Goal: Contribute content

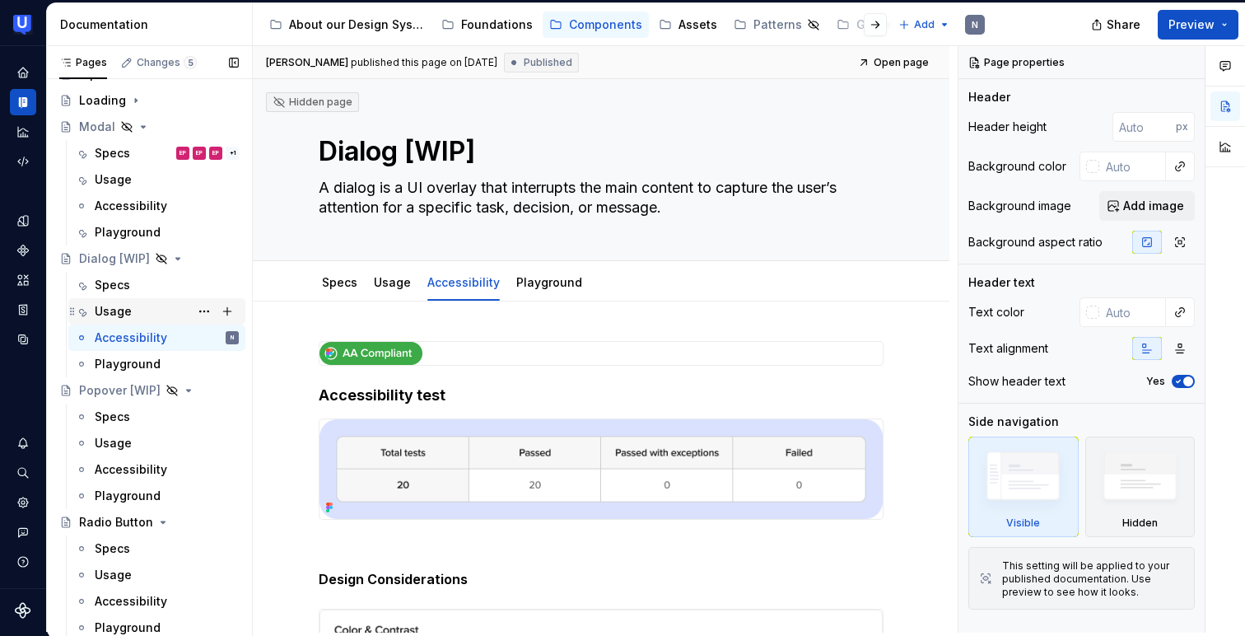
scroll to position [368, 0]
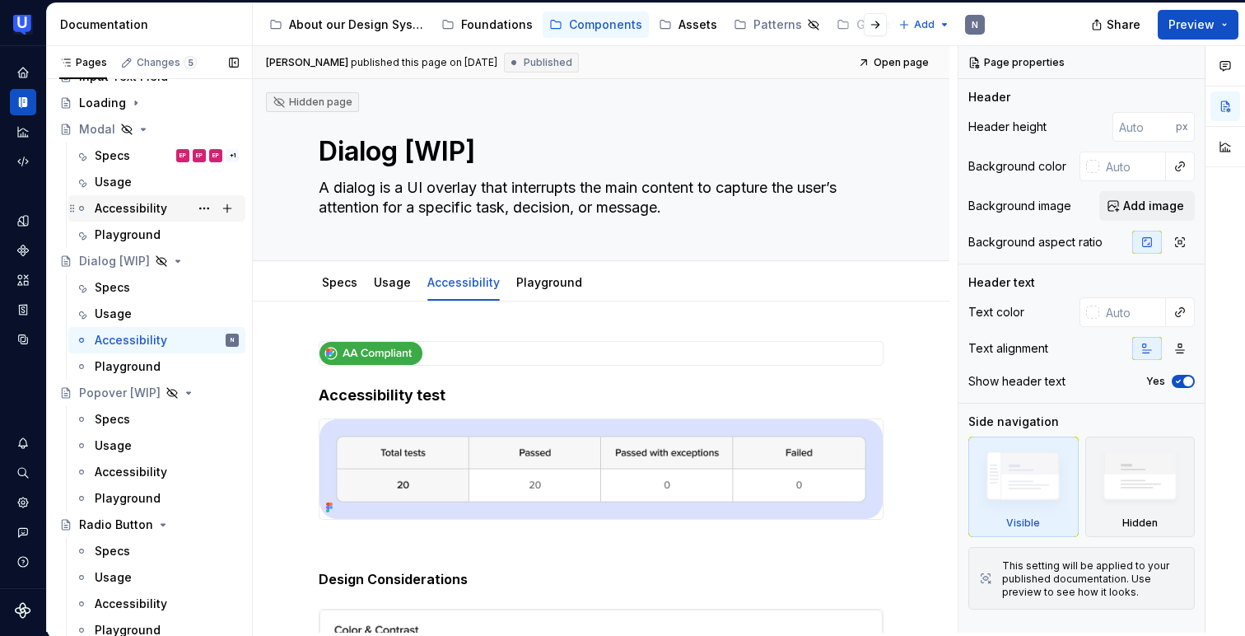
click at [121, 203] on div "Accessibility" at bounding box center [131, 208] width 72 height 16
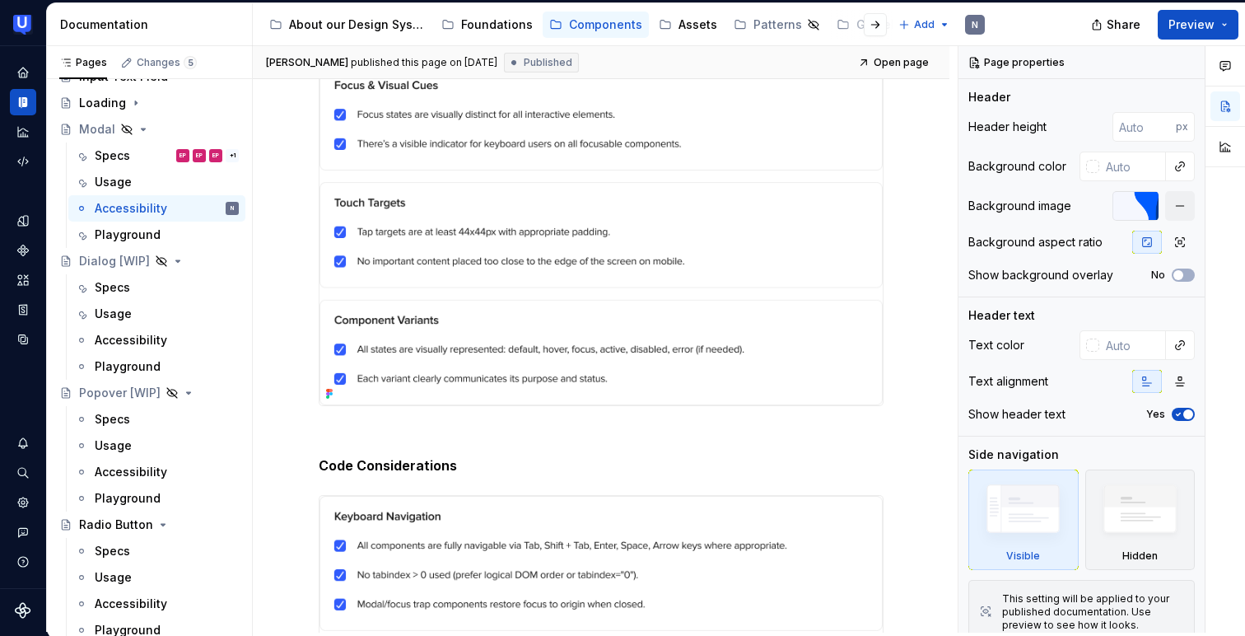
scroll to position [1019, 0]
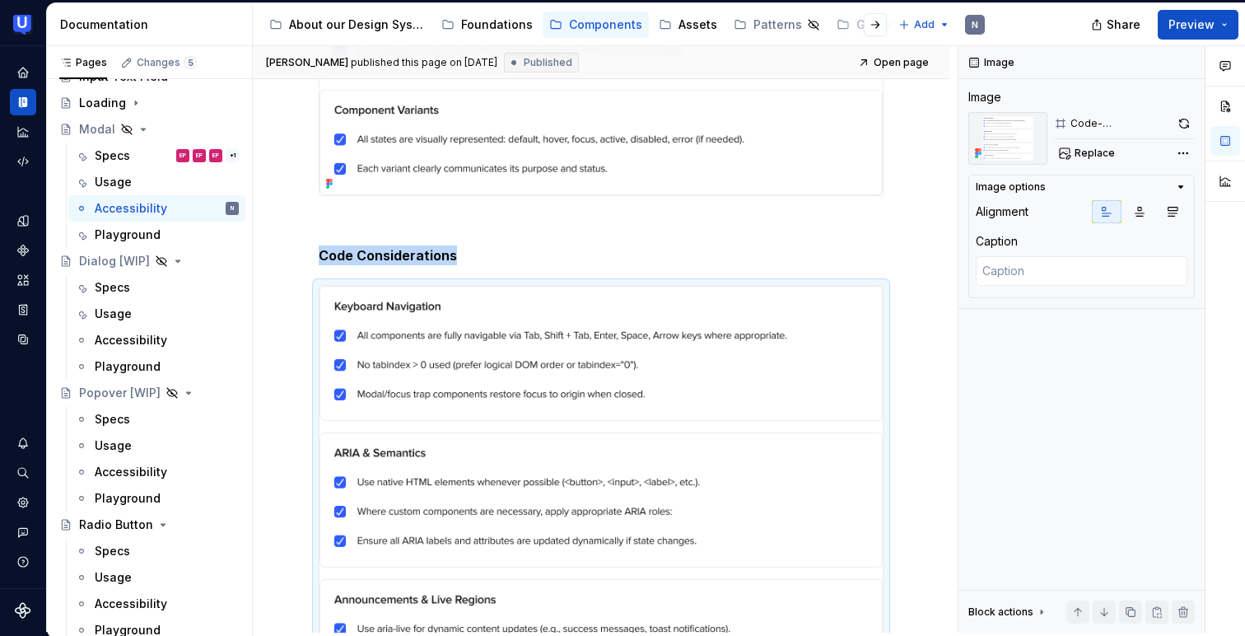
click at [538, 382] on img at bounding box center [601, 529] width 563 height 487
click at [1174, 117] on button "button" at bounding box center [1184, 123] width 21 height 23
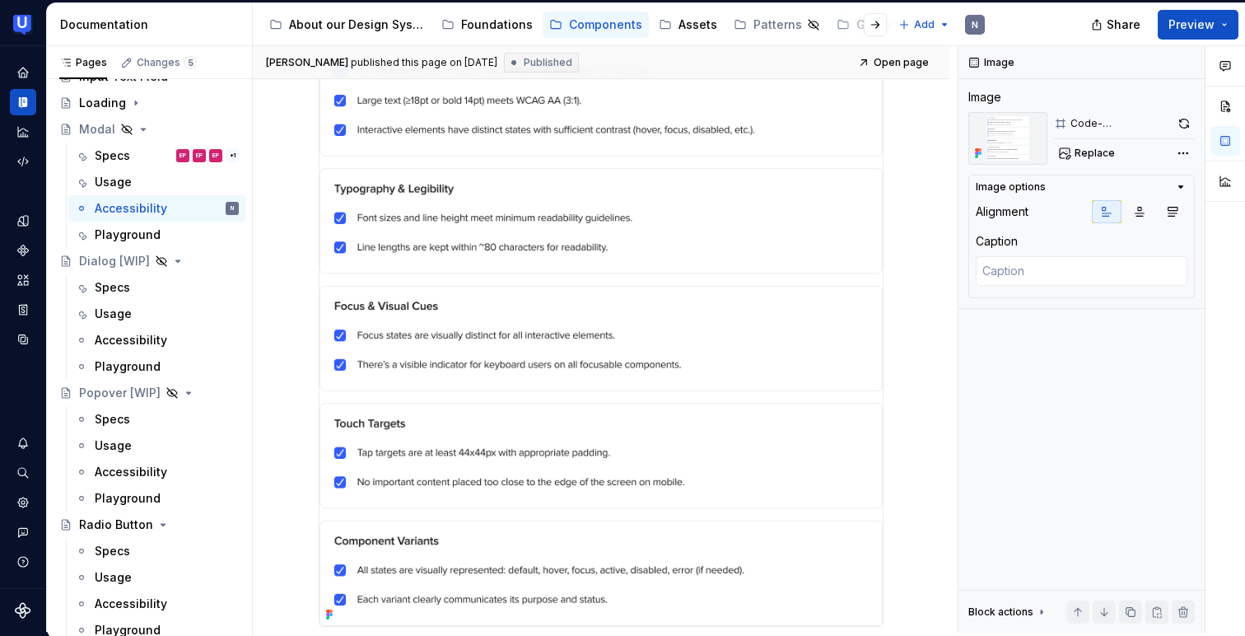
scroll to position [370, 0]
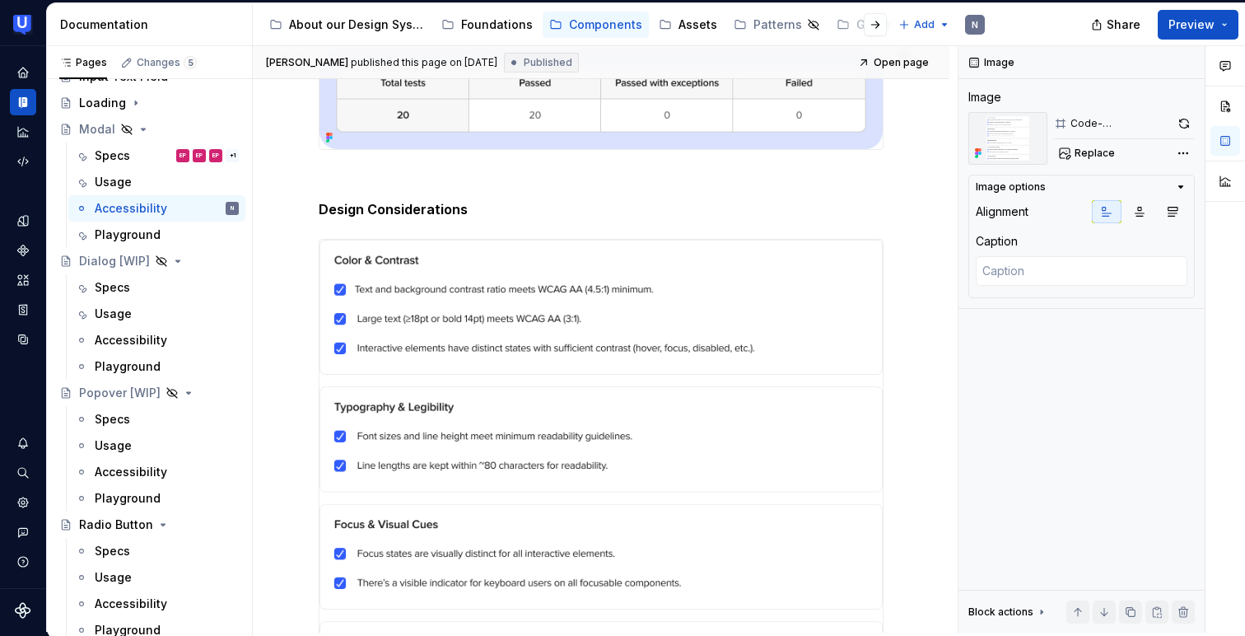
click at [474, 110] on img at bounding box center [601, 99] width 563 height 100
click at [1179, 119] on button "button" at bounding box center [1186, 123] width 17 height 23
click at [114, 338] on div "Accessibility" at bounding box center [131, 340] width 72 height 16
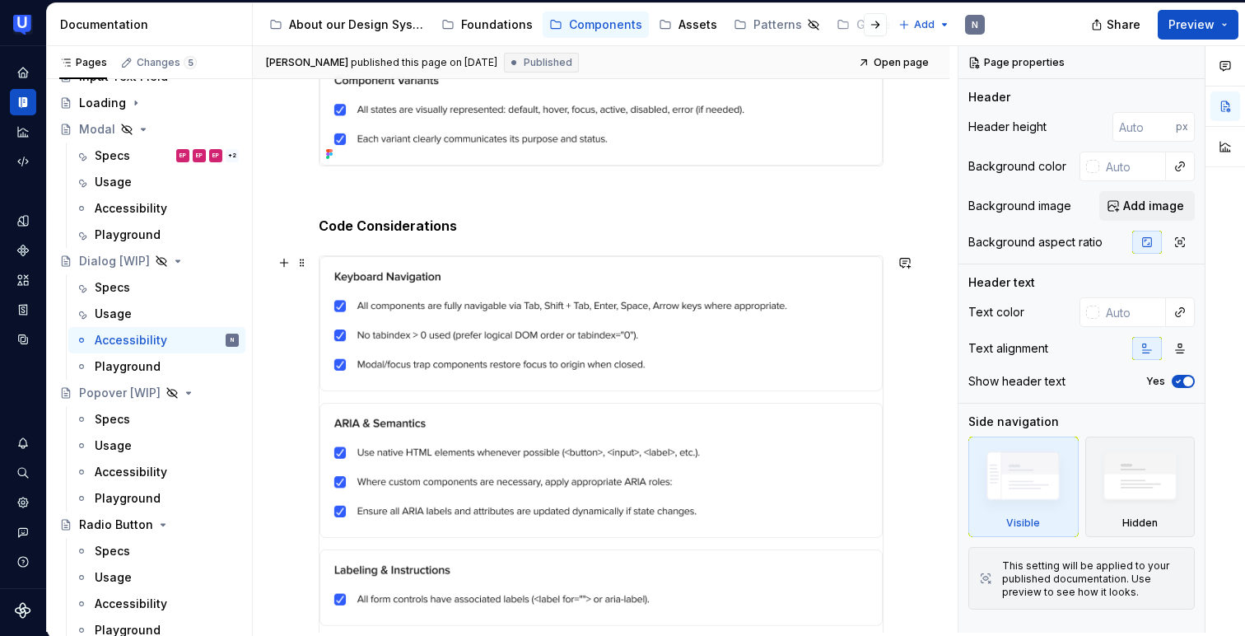
scroll to position [1042, 0]
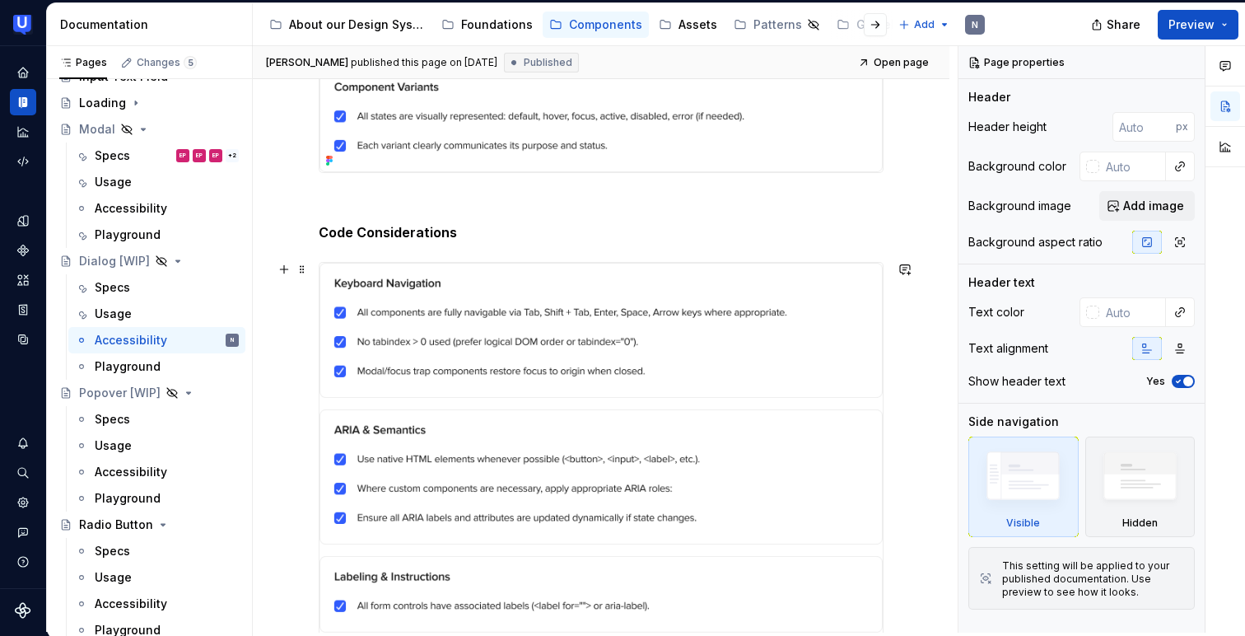
click at [670, 307] on img at bounding box center [601, 550] width 563 height 575
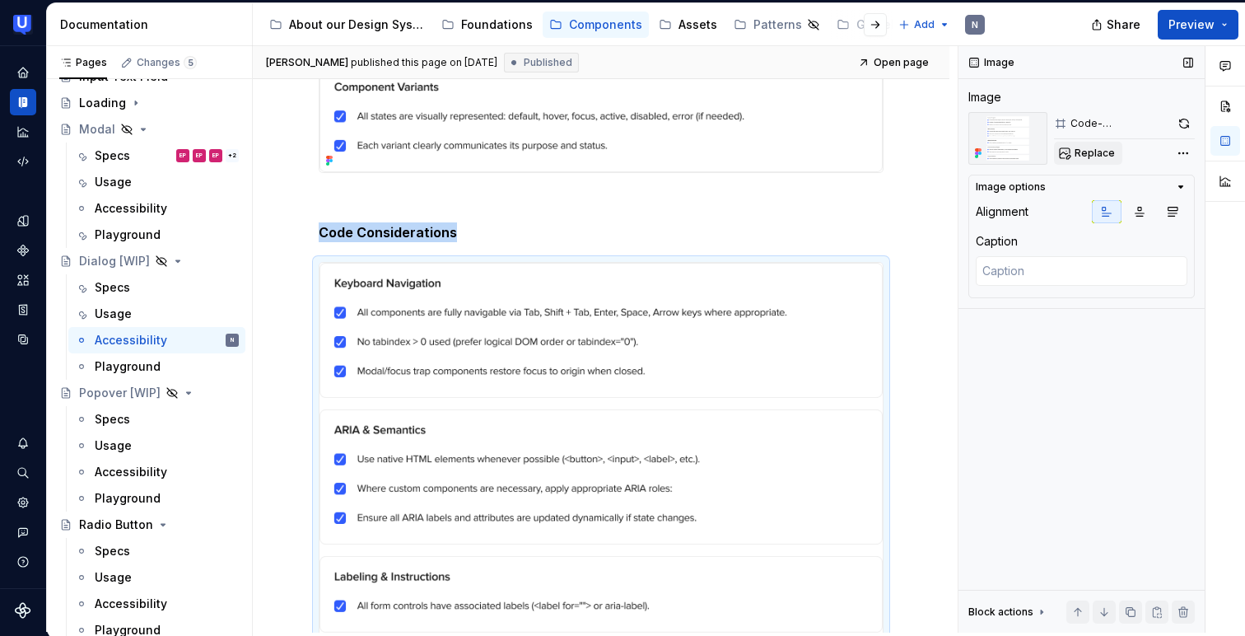
click at [1100, 159] on span "Replace" at bounding box center [1095, 153] width 40 height 13
type textarea "*"
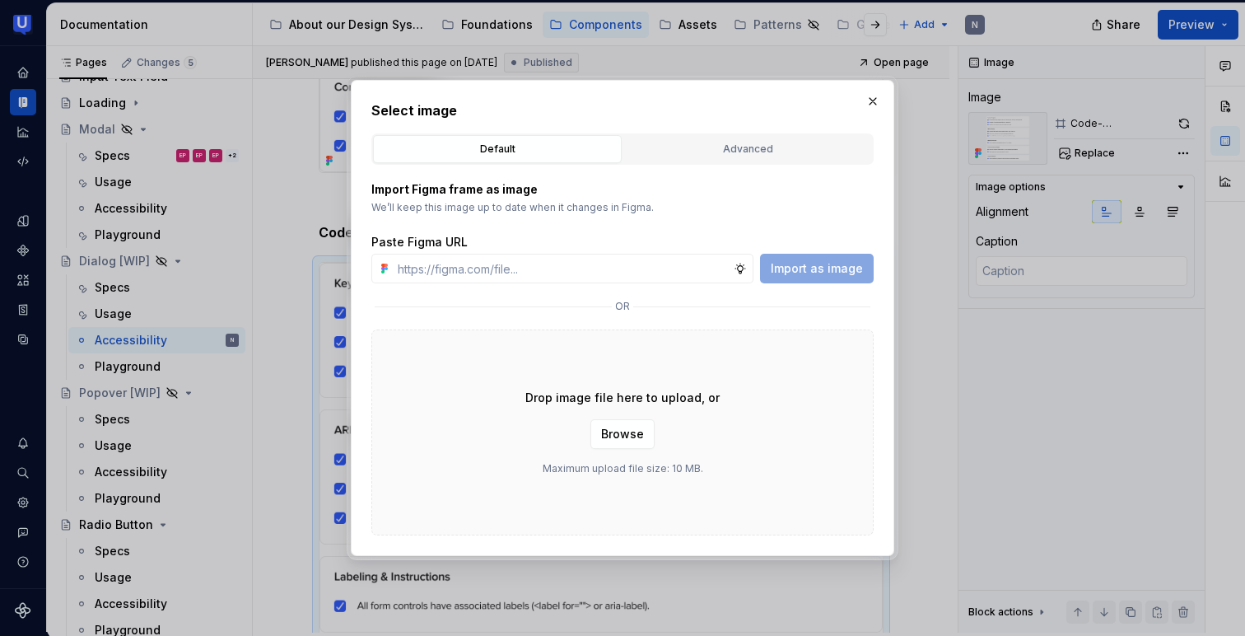
type input "[URL][DOMAIN_NAME]"
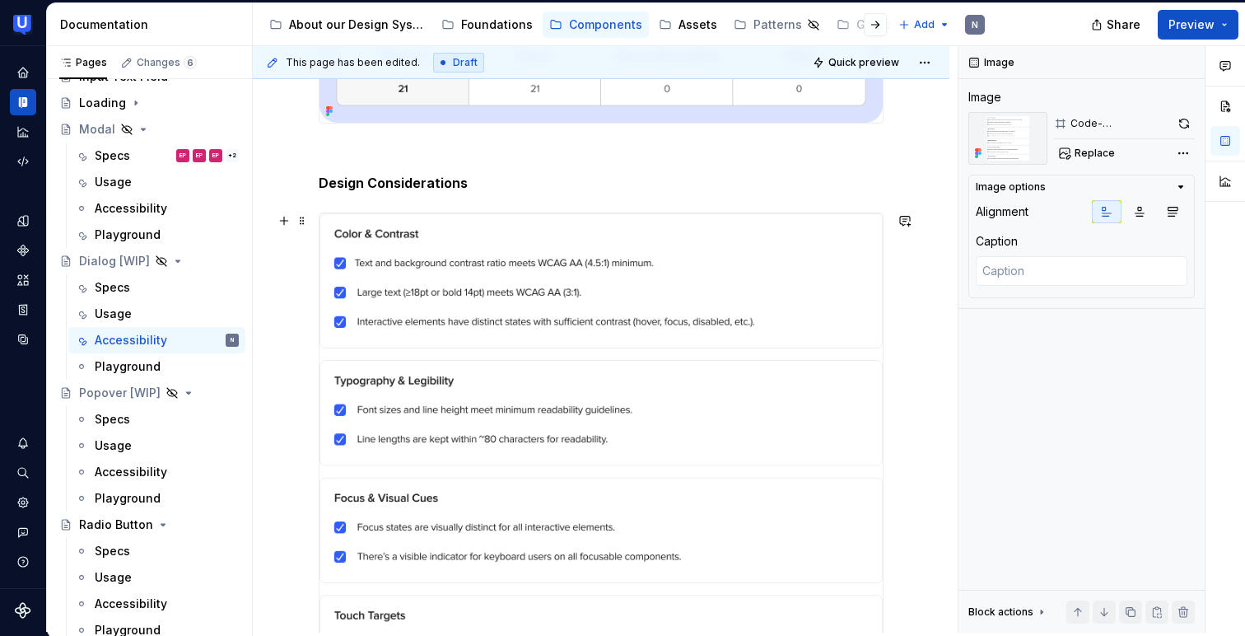
scroll to position [90, 0]
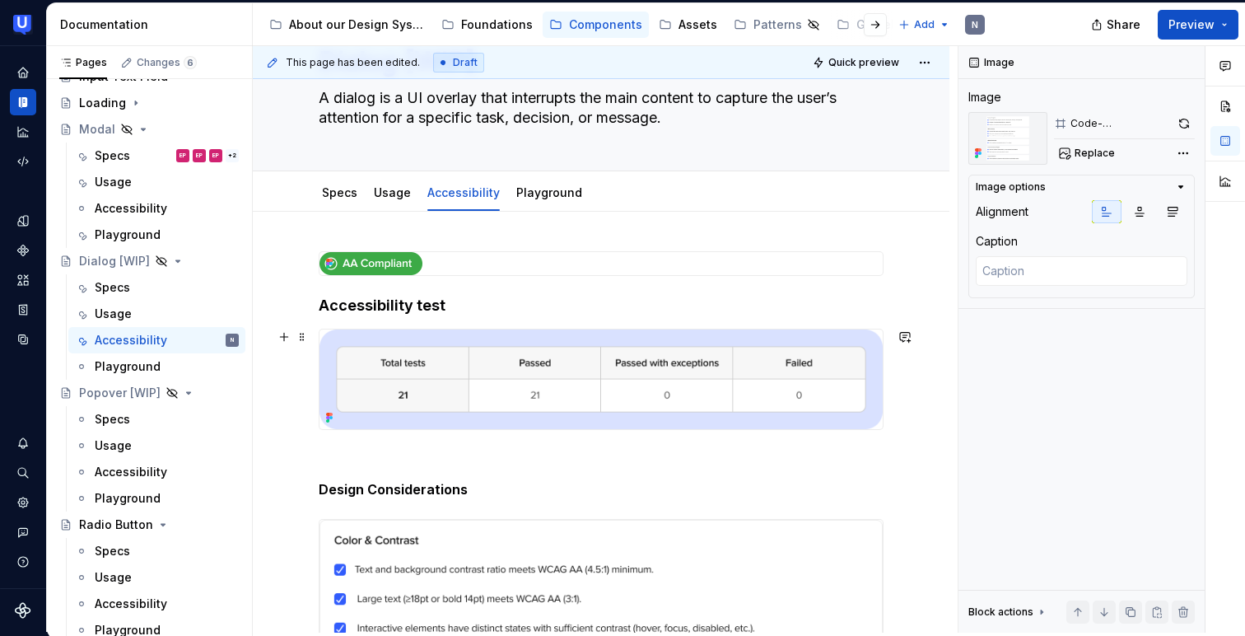
click at [597, 373] on img at bounding box center [601, 379] width 563 height 100
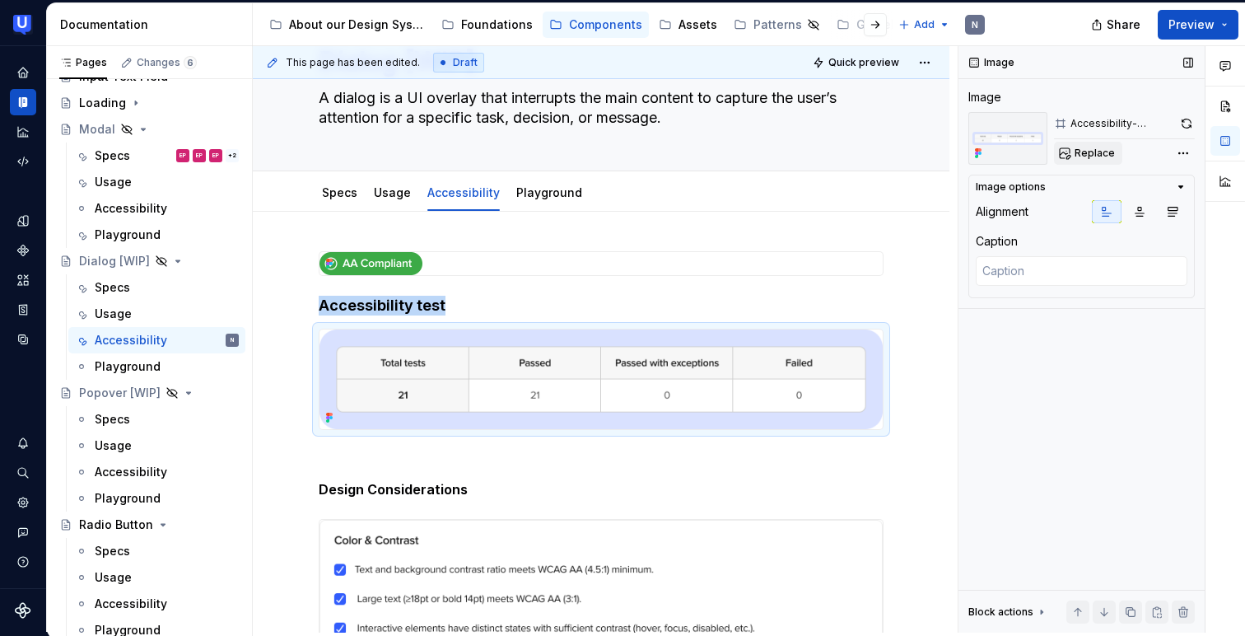
click at [1096, 147] on span "Replace" at bounding box center [1095, 153] width 40 height 13
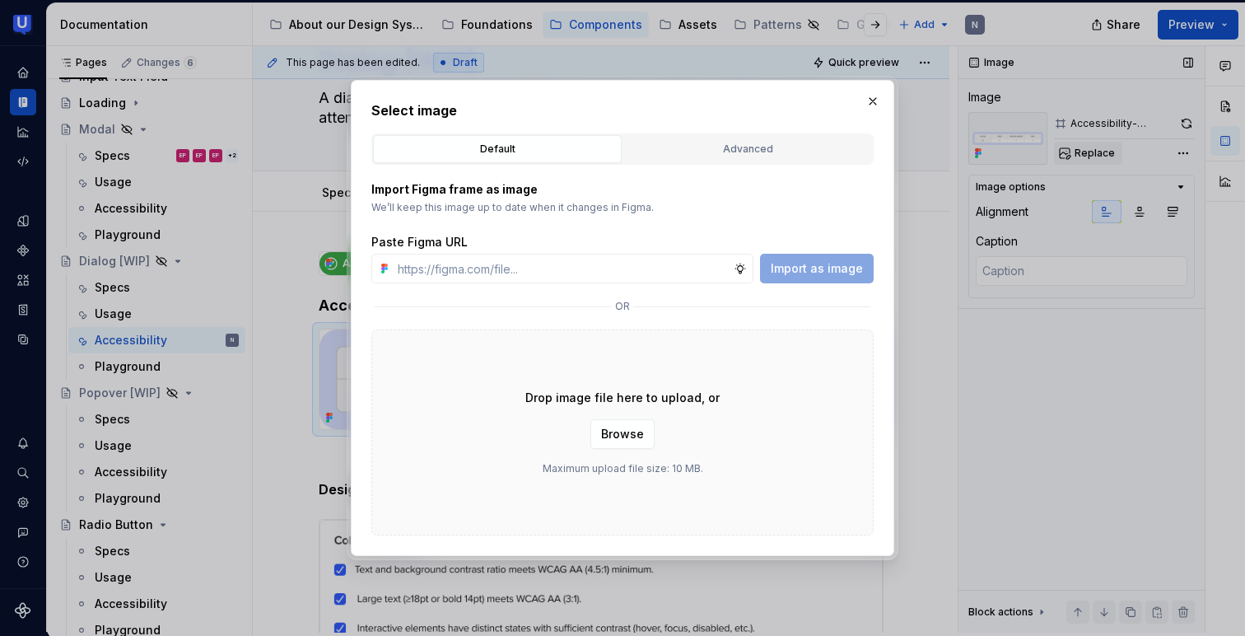
type textarea "*"
type input "[URL][DOMAIN_NAME]"
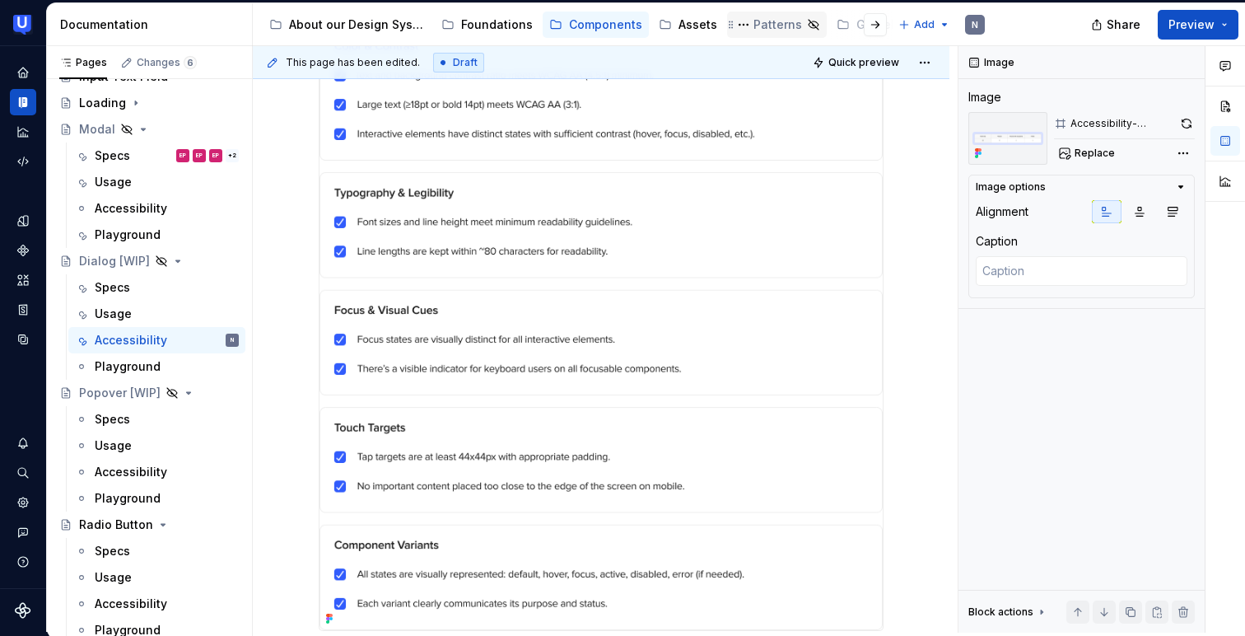
scroll to position [555, 0]
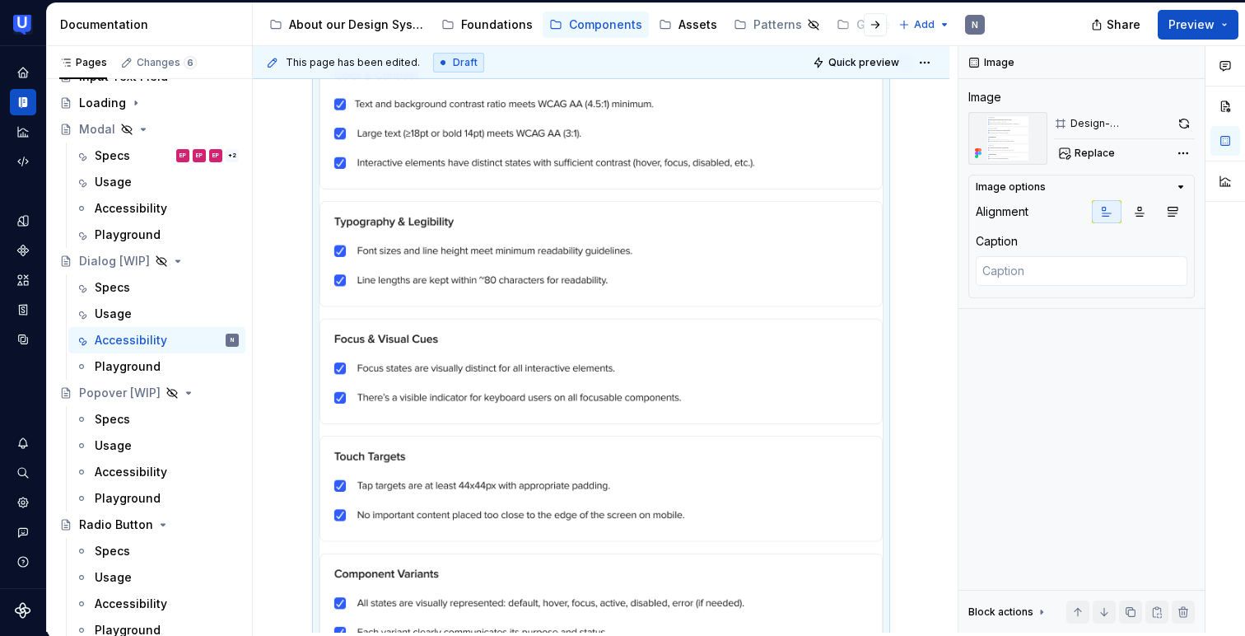
click at [742, 223] on img at bounding box center [601, 356] width 563 height 605
click at [1095, 151] on span "Replace" at bounding box center [1095, 153] width 40 height 13
type textarea "*"
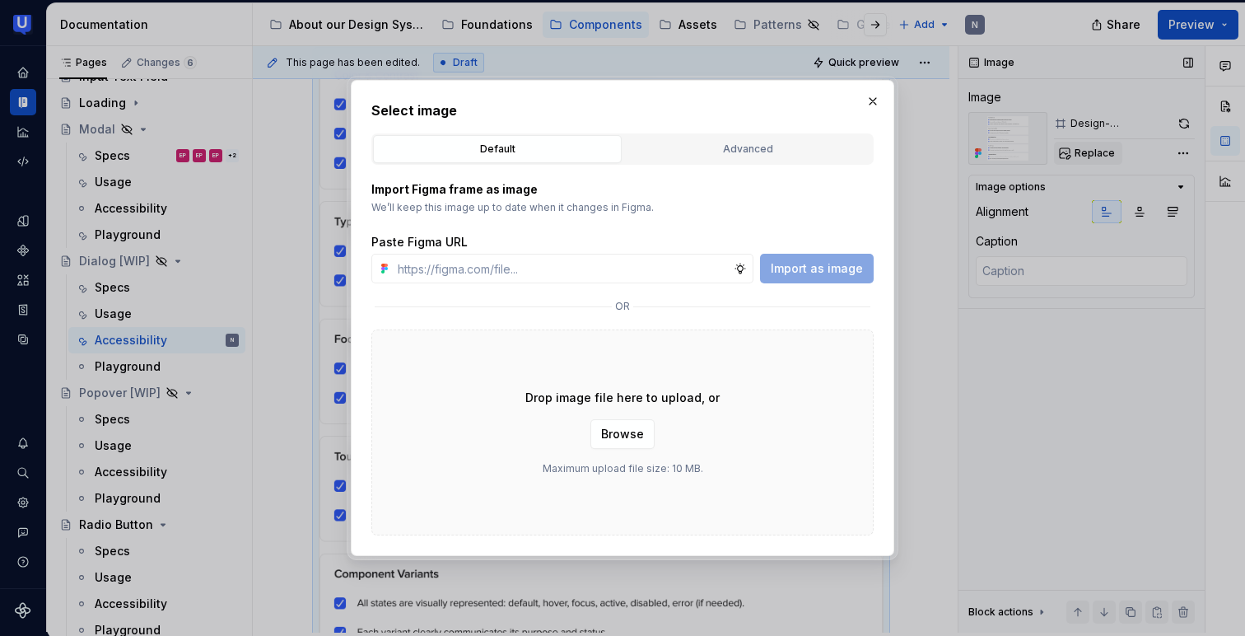
type input "[URL][DOMAIN_NAME]"
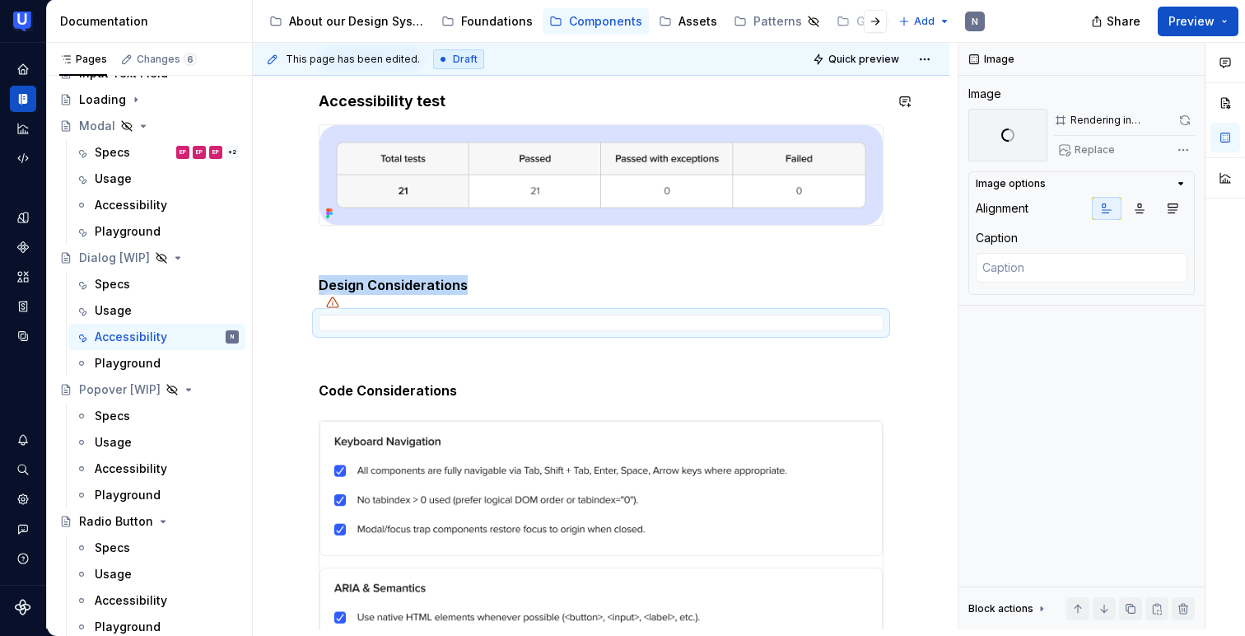
scroll to position [96, 0]
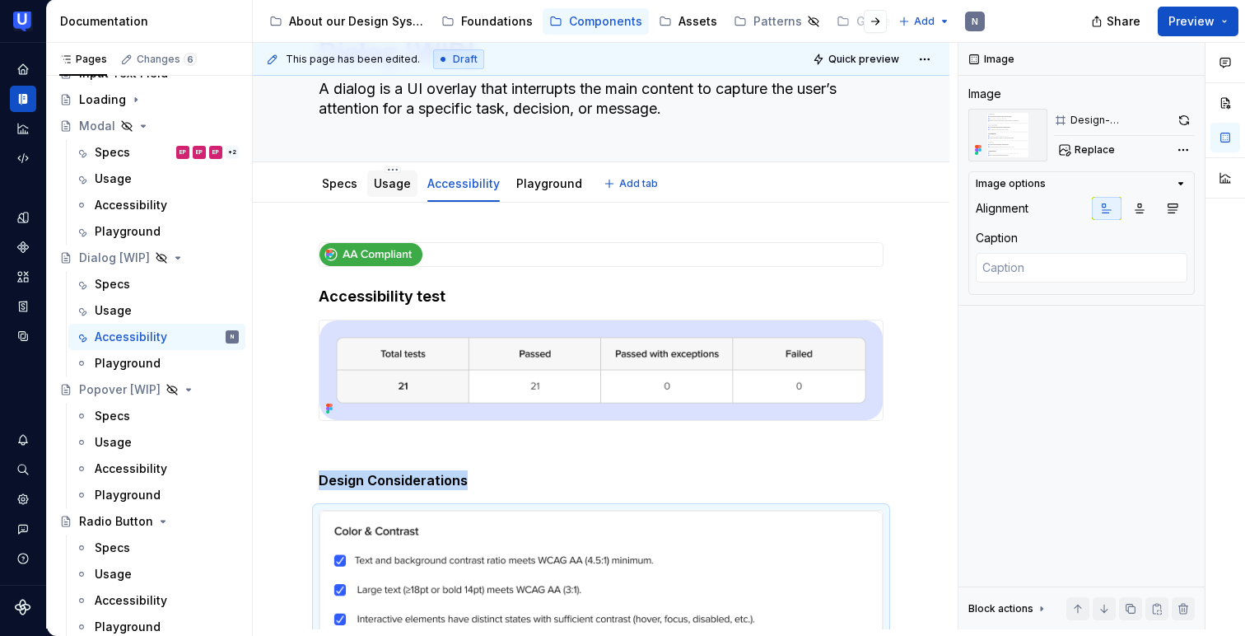
click at [390, 189] on link "Usage" at bounding box center [392, 183] width 37 height 14
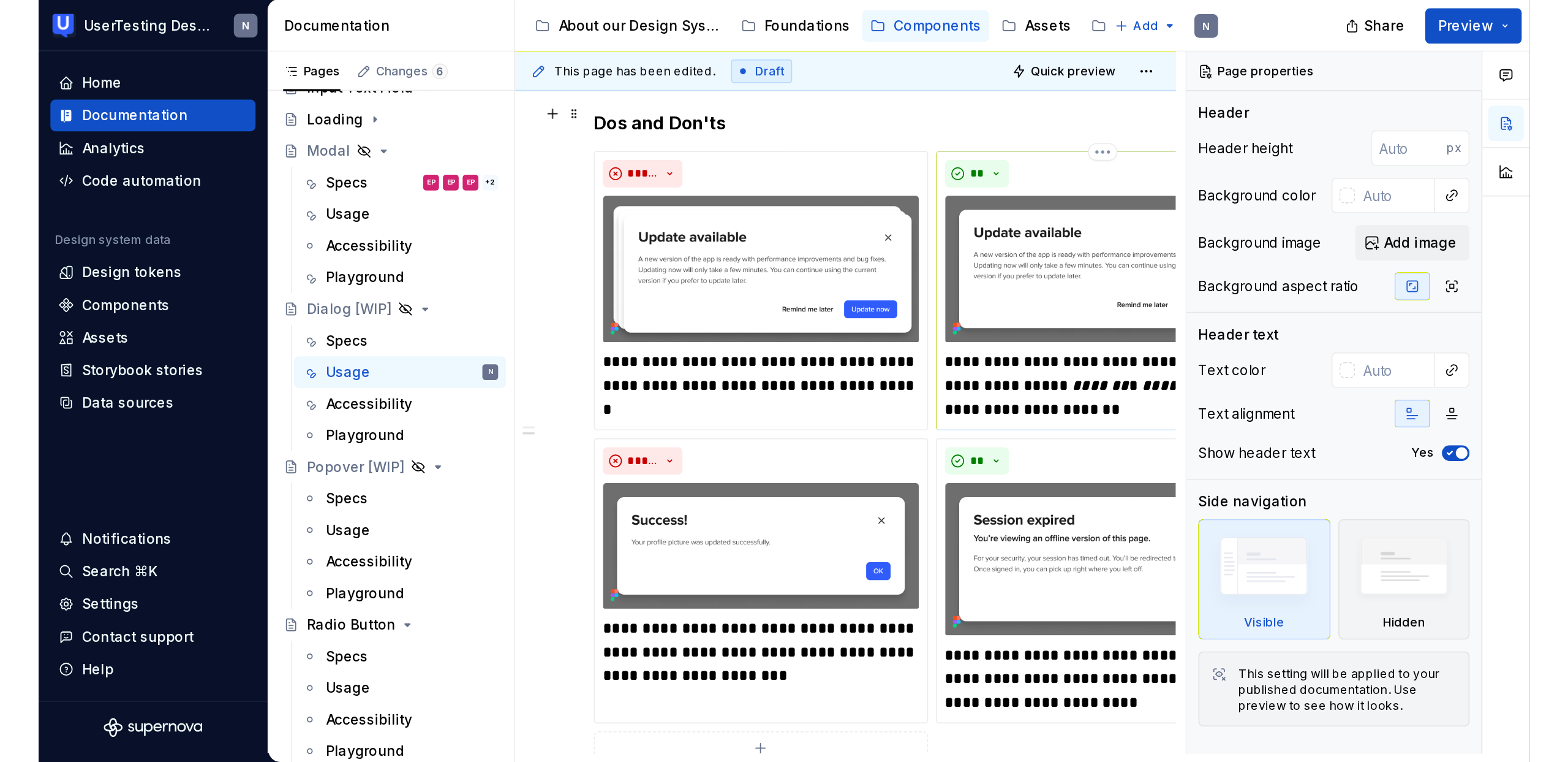
scroll to position [354, 0]
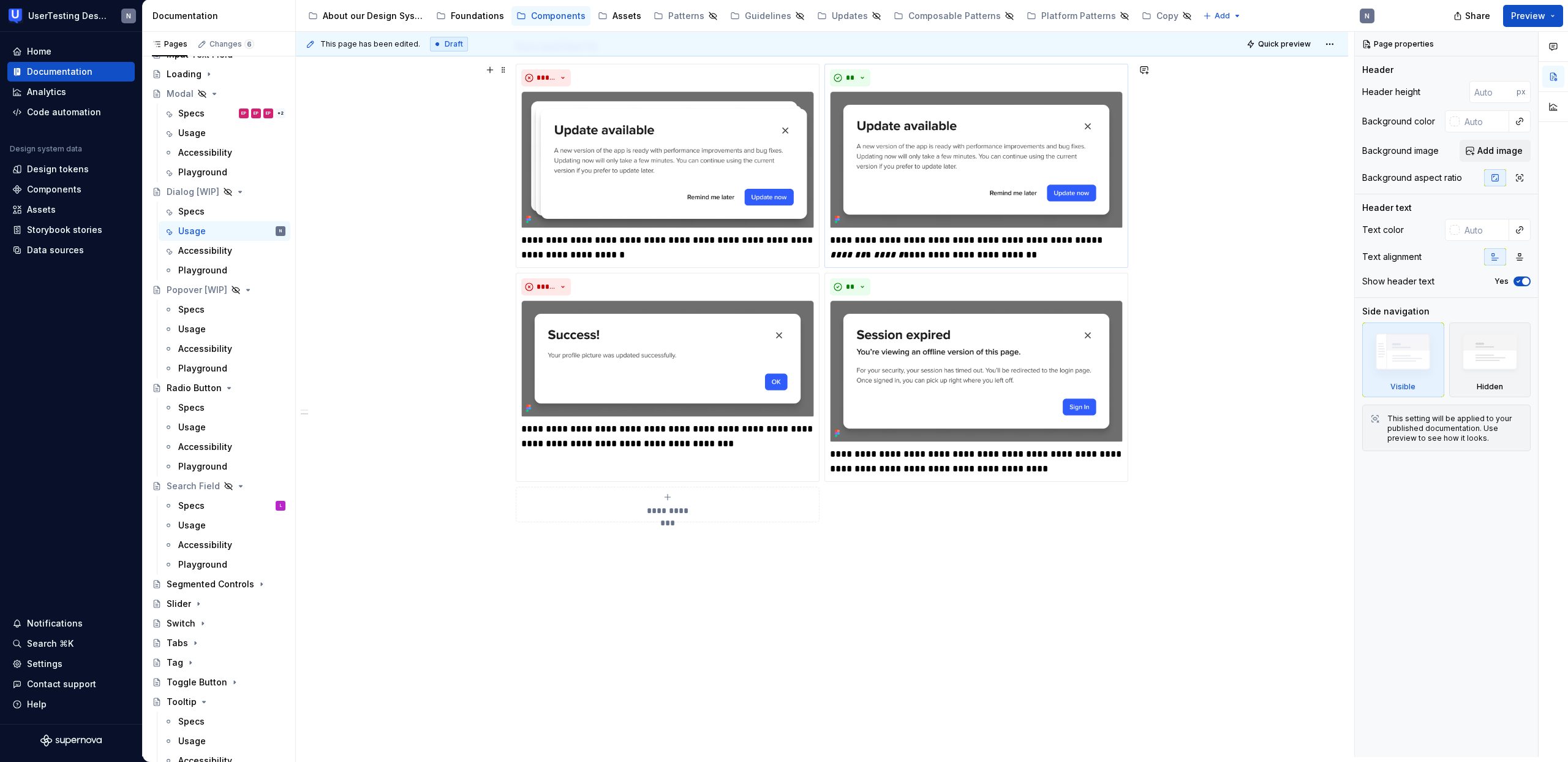
type textarea "*"
